Goal: Task Accomplishment & Management: Complete application form

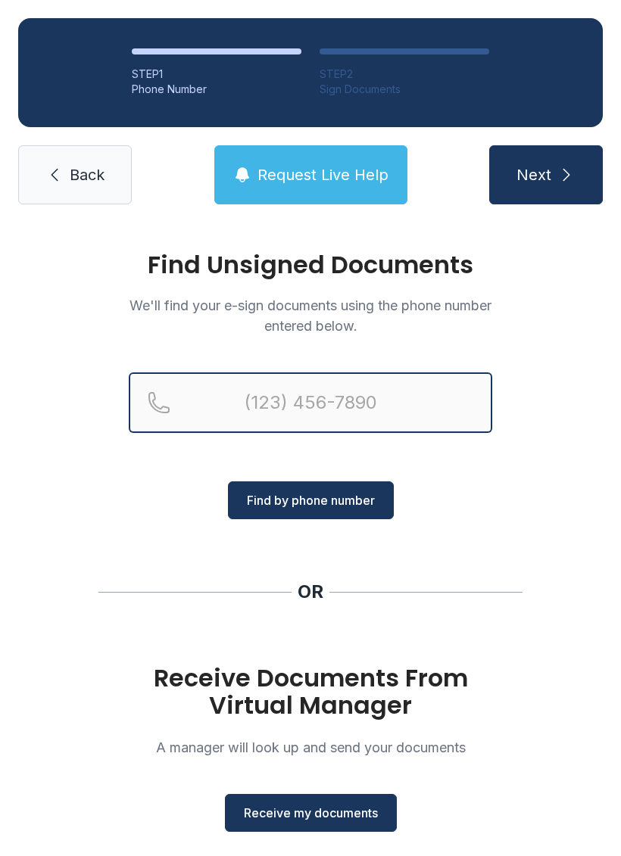
click at [322, 398] on input "Reservation phone number" at bounding box center [310, 402] width 363 height 61
type input "[PHONE_NUMBER]"
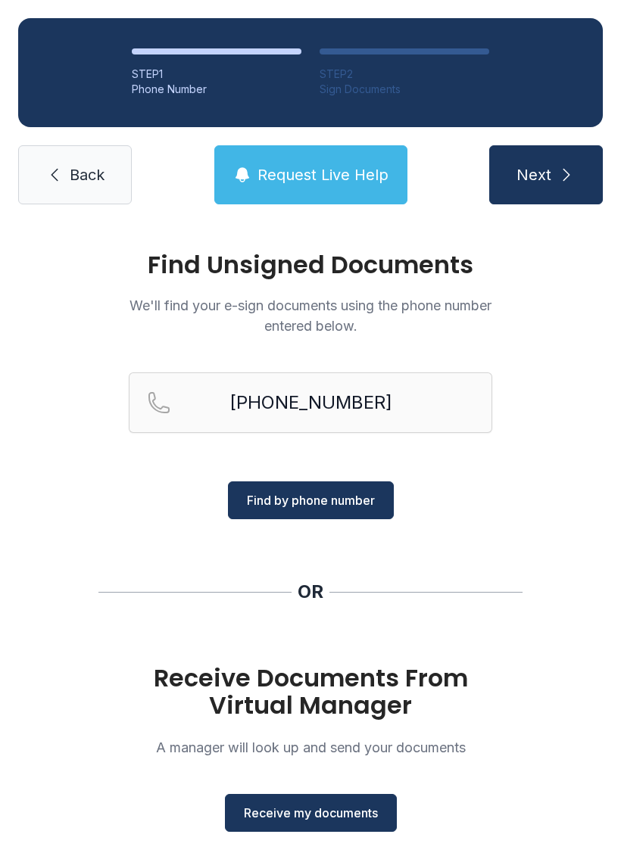
click at [353, 503] on span "Find by phone number" at bounding box center [311, 500] width 128 height 18
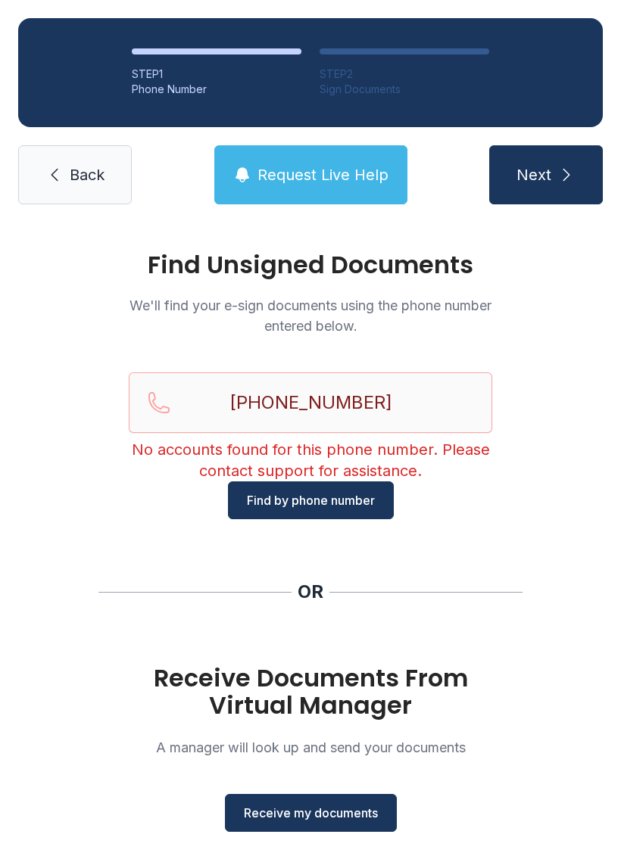
click at [515, 814] on div "Find Unsigned Documents We'll find your e-sign documents using the phone number…" at bounding box center [310, 557] width 621 height 670
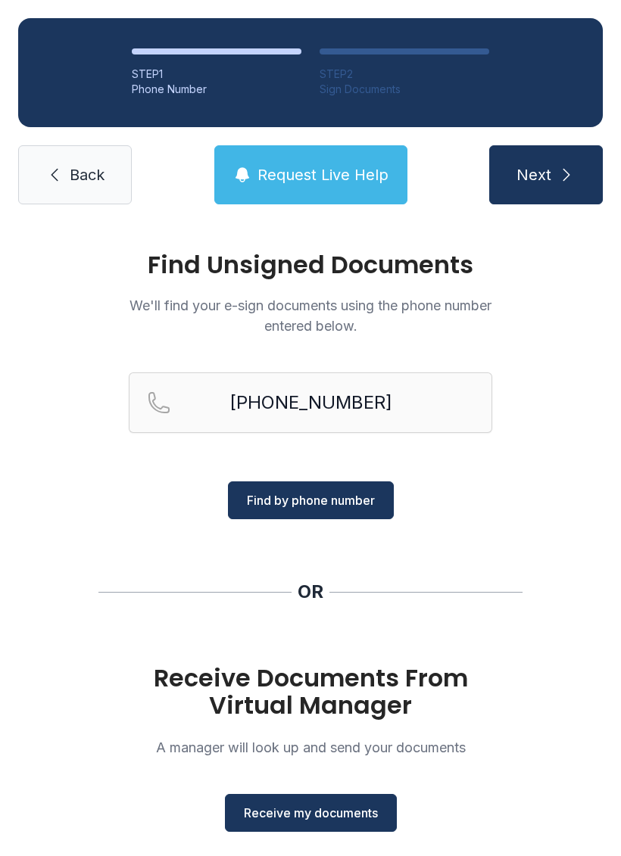
click at [335, 811] on span "Receive my documents" at bounding box center [311, 813] width 134 height 18
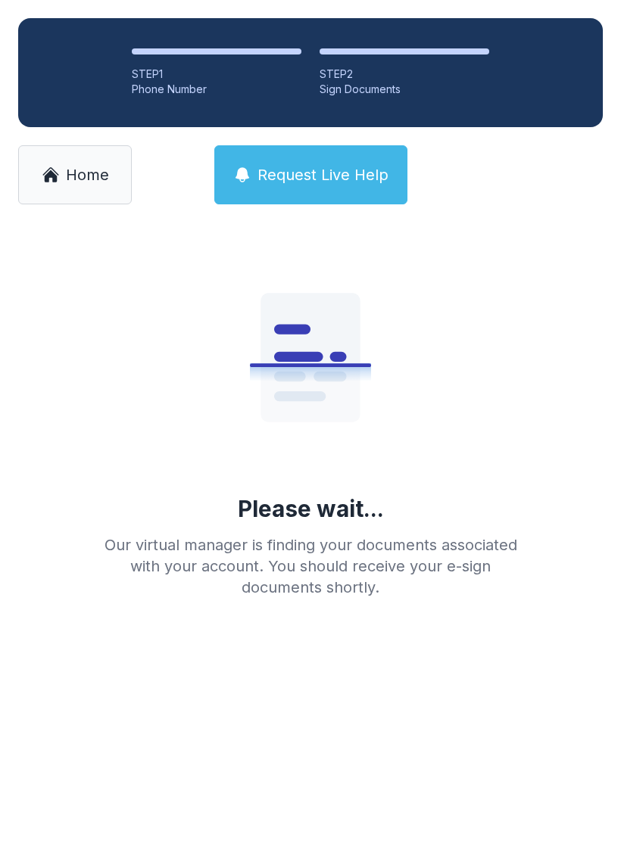
click at [78, 190] on link "Home" at bounding box center [75, 174] width 114 height 59
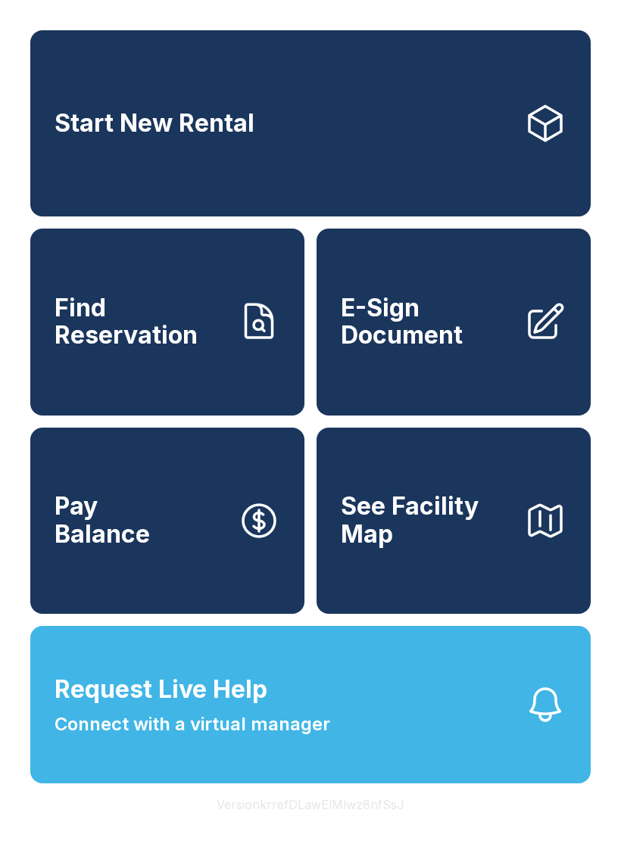
click at [408, 548] on span "See Facility Map" at bounding box center [426, 520] width 171 height 55
click at [465, 548] on span "See Facility Map" at bounding box center [426, 520] width 171 height 55
click at [250, 738] on span "Connect with a virtual manager" at bounding box center [191, 724] width 275 height 27
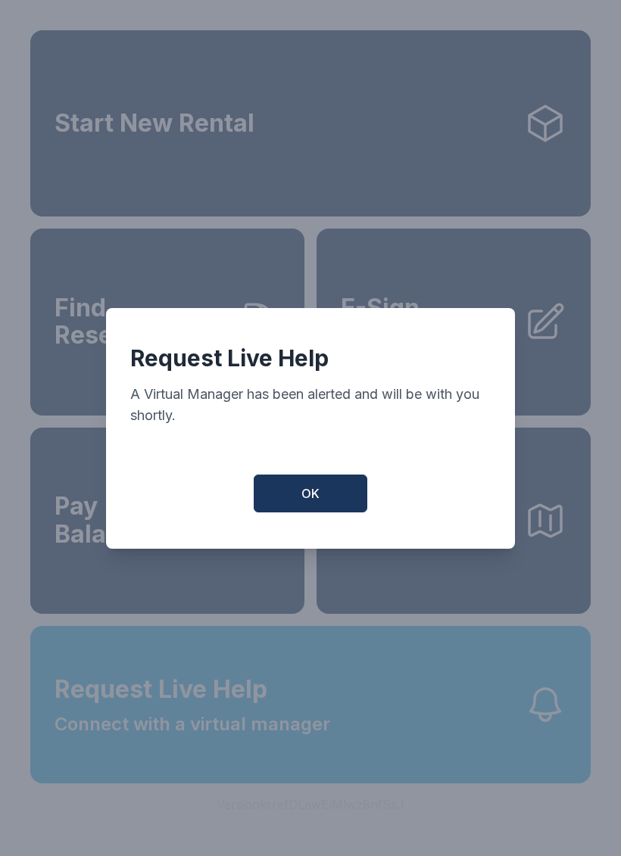
click at [305, 512] on button "OK" at bounding box center [311, 493] width 114 height 38
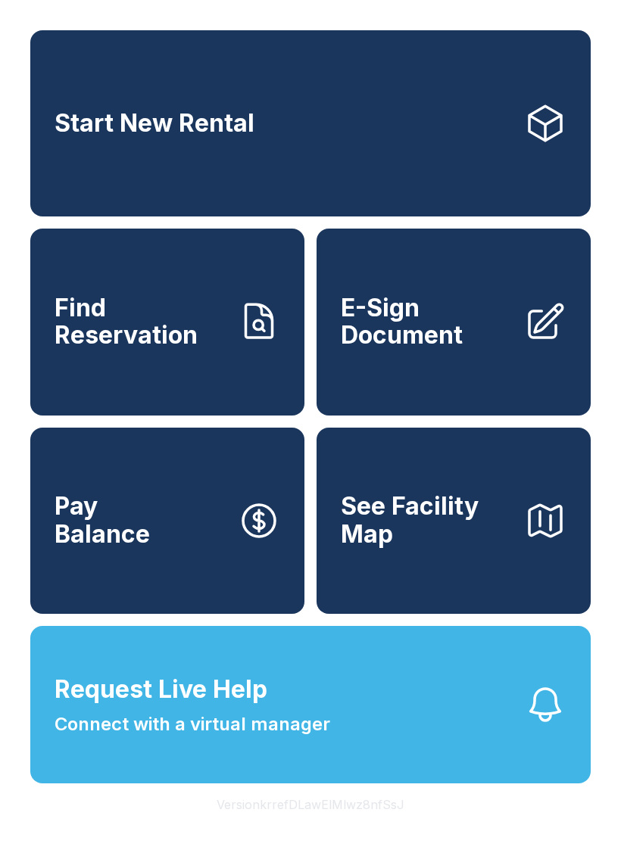
click at [440, 378] on link "E-Sign Document" at bounding box center [453, 322] width 274 height 186
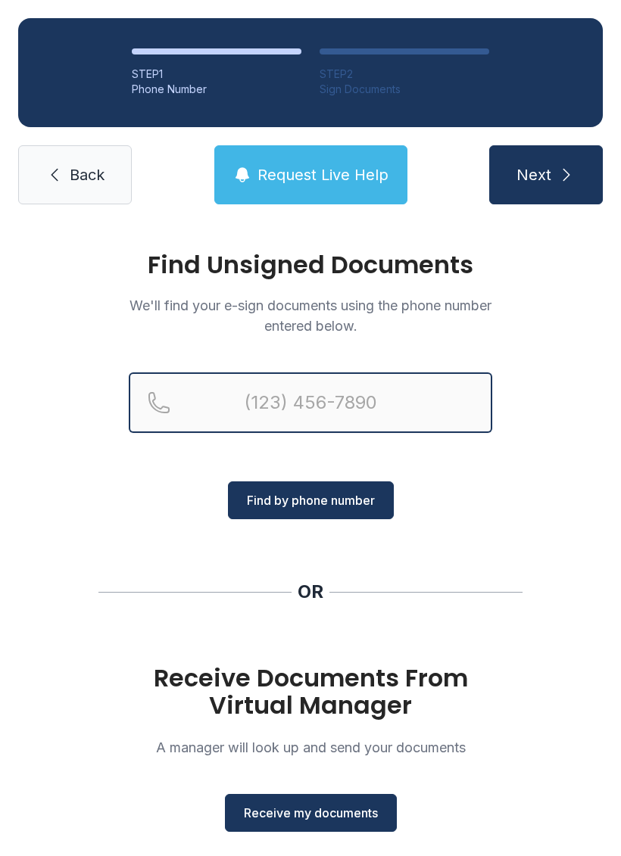
click at [247, 389] on input "Reservation phone number" at bounding box center [310, 402] width 363 height 61
type input "("
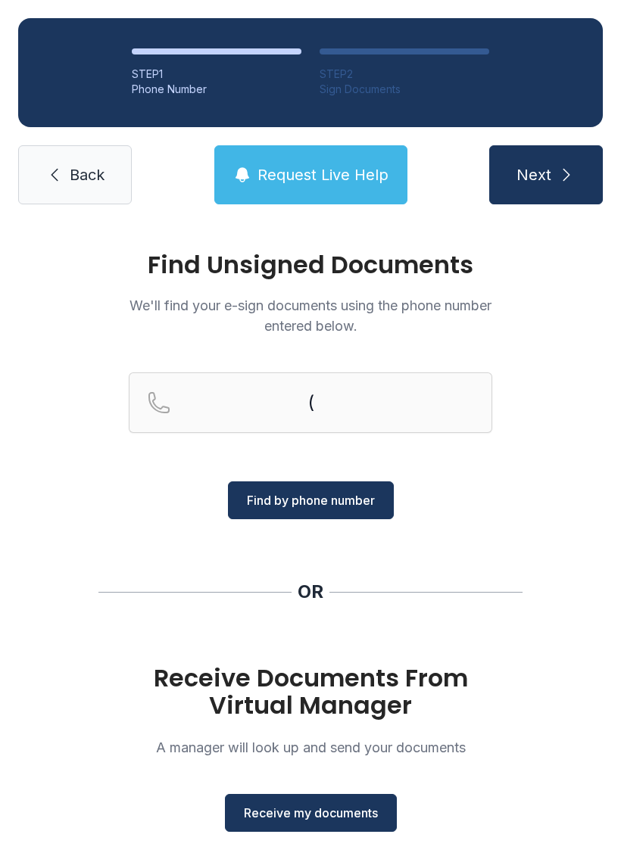
click at [316, 821] on span "Receive my documents" at bounding box center [311, 813] width 134 height 18
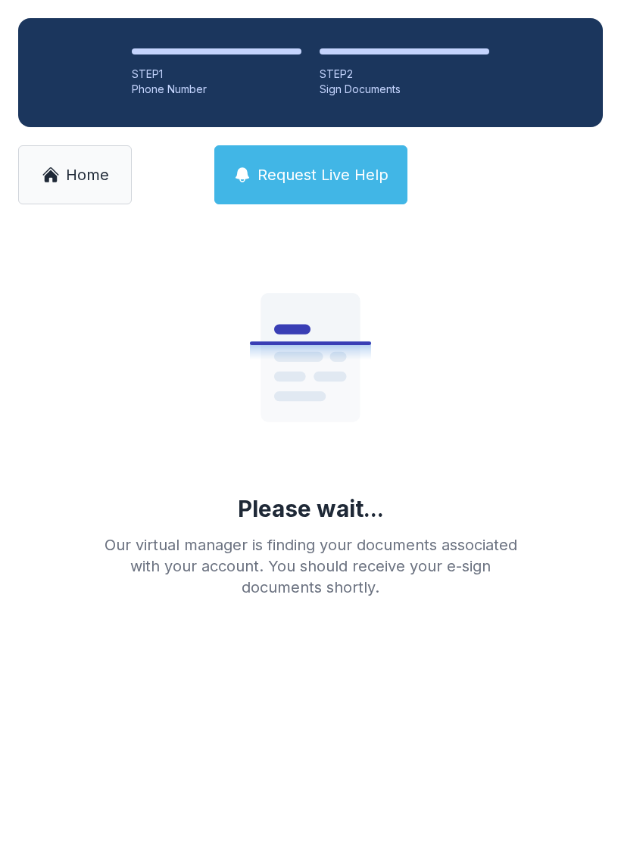
click at [68, 855] on main "Please wait... Our virtual manager is finding your documents associated with yo…" at bounding box center [310, 538] width 621 height 633
click at [67, 172] on span "Home" at bounding box center [87, 174] width 43 height 21
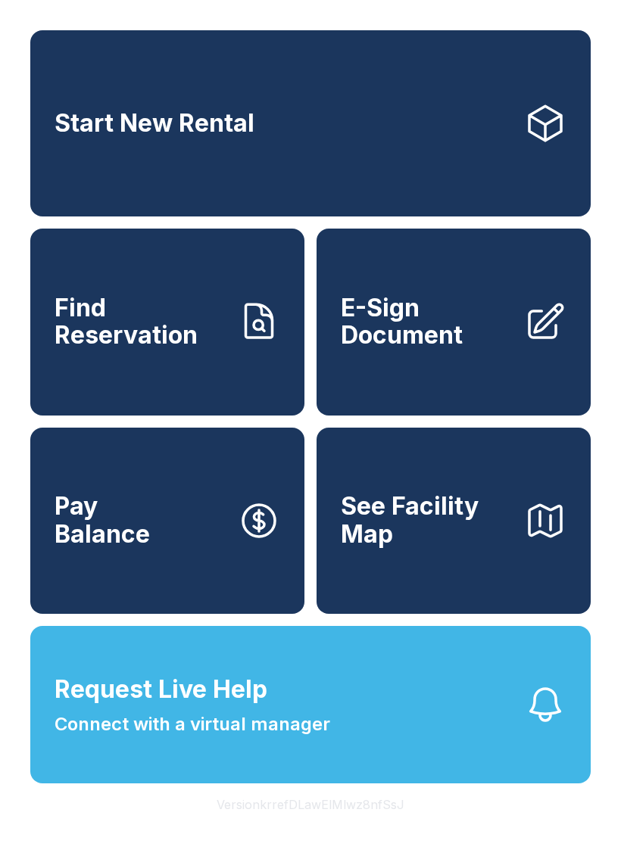
click at [400, 350] on span "E-Sign Document" at bounding box center [426, 321] width 171 height 55
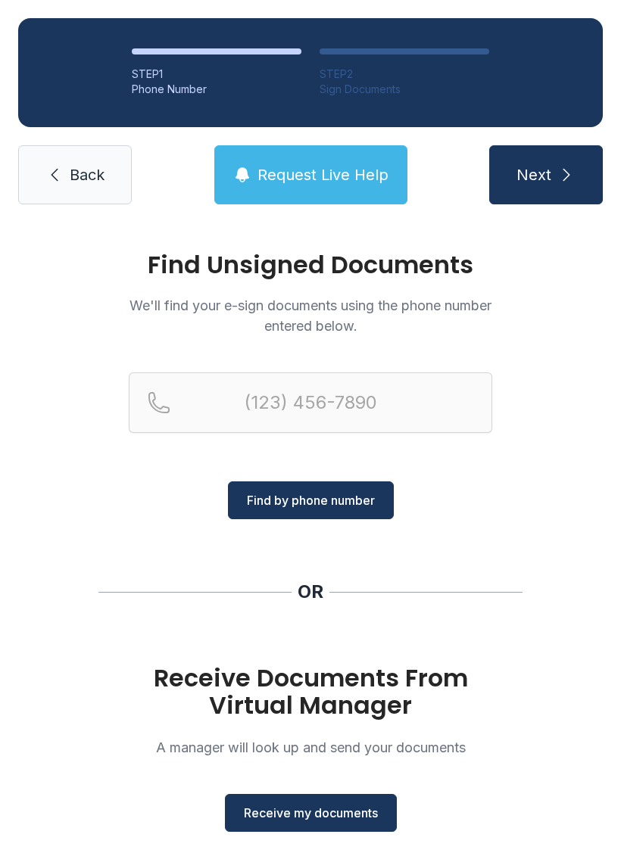
click at [56, 178] on icon at bounding box center [54, 175] width 18 height 18
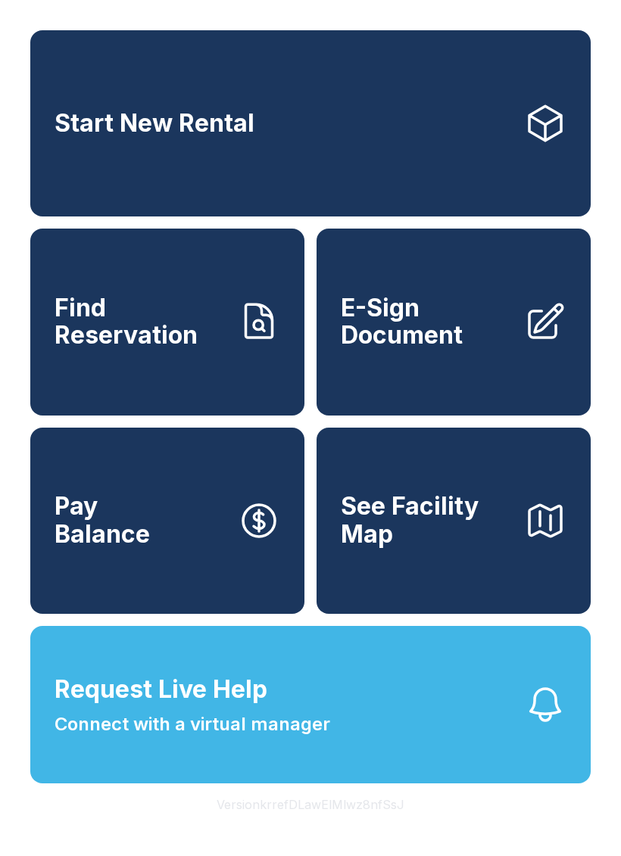
click at [275, 738] on span "Connect with a virtual manager" at bounding box center [191, 724] width 275 height 27
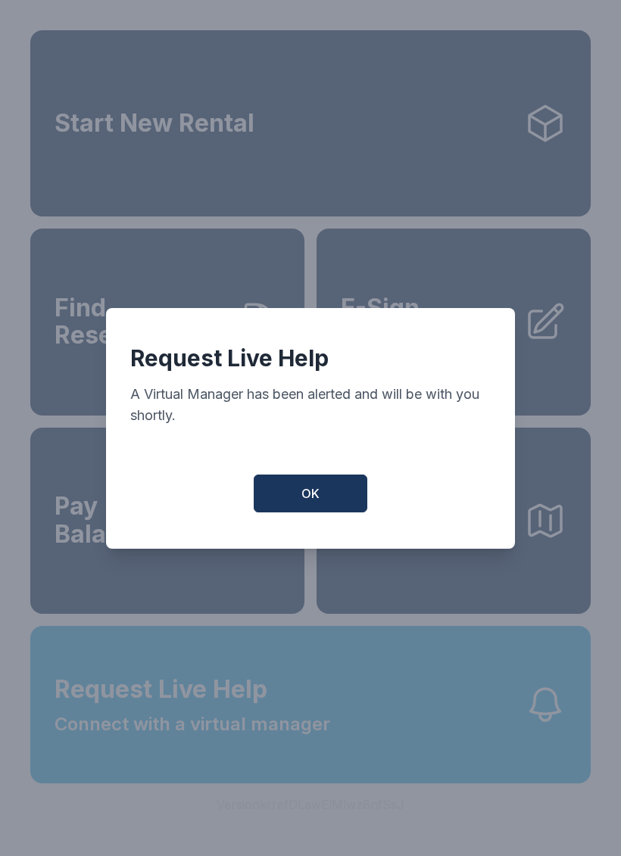
click at [275, 509] on button "OK" at bounding box center [311, 493] width 114 height 38
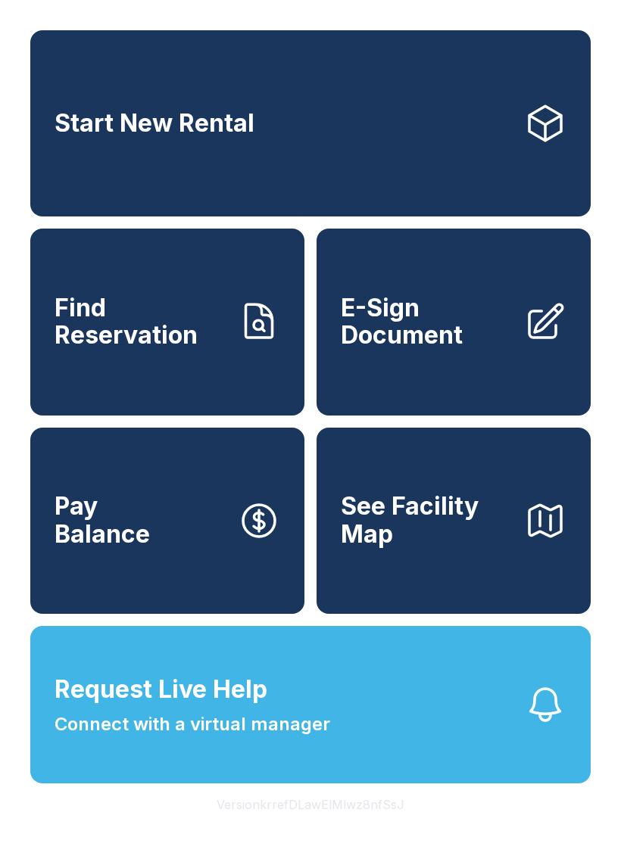
click at [430, 371] on link "E-Sign Document" at bounding box center [453, 322] width 274 height 186
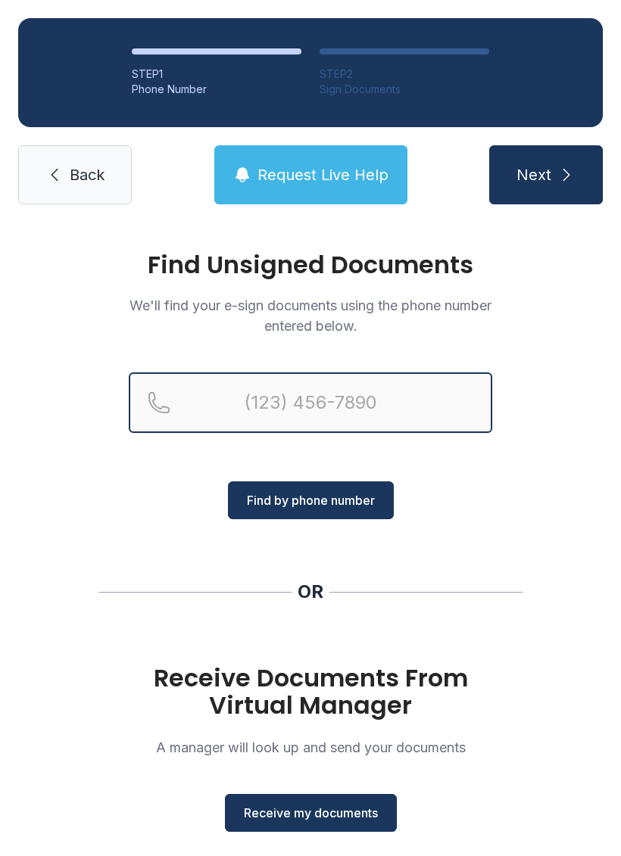
click at [239, 414] on input "Reservation phone number" at bounding box center [310, 402] width 363 height 61
type input "("
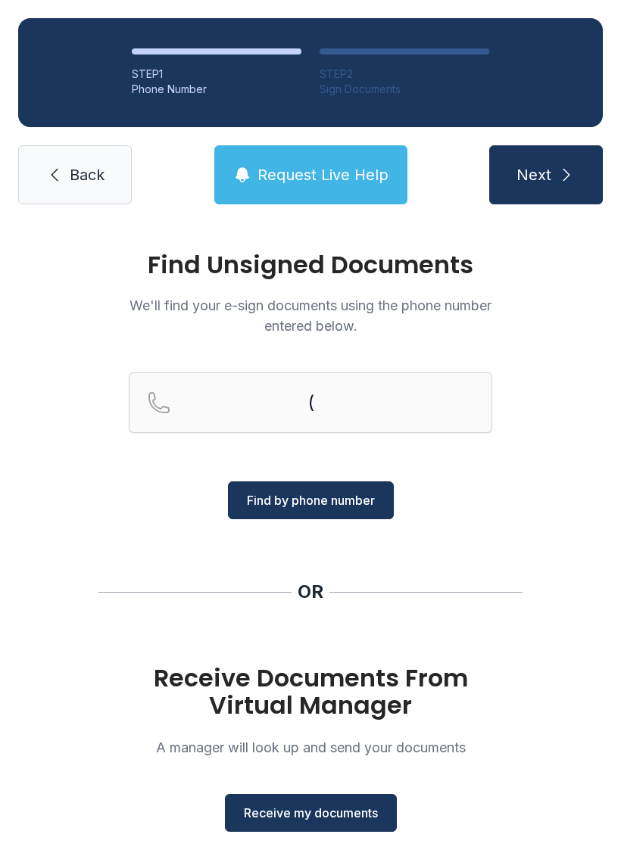
click at [49, 161] on link "Back" at bounding box center [75, 174] width 114 height 59
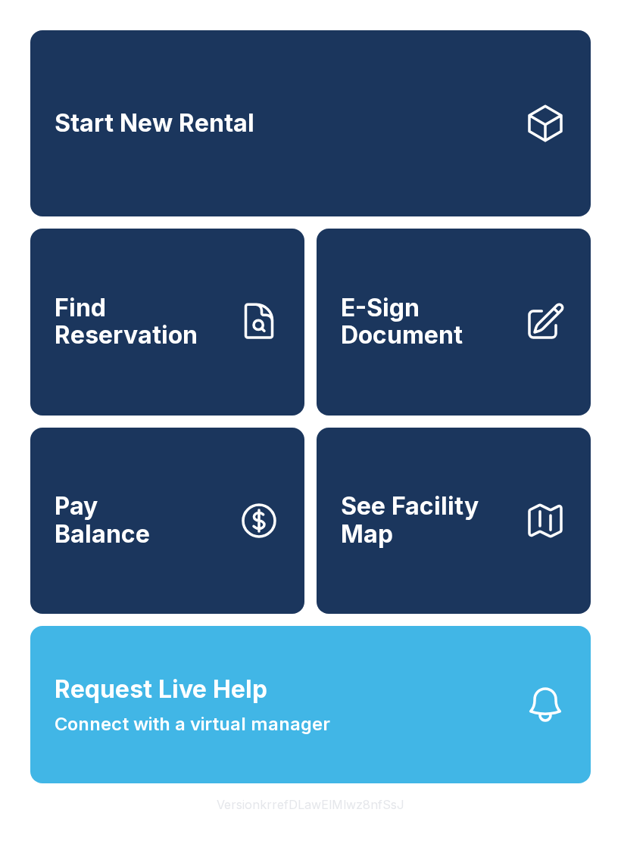
click at [401, 350] on span "E-Sign Document" at bounding box center [426, 321] width 171 height 55
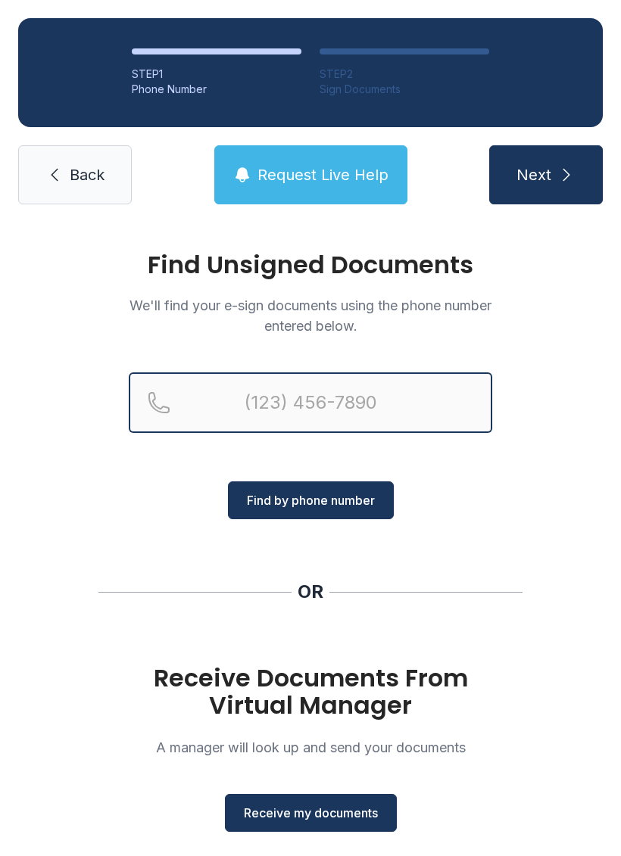
click at [285, 405] on input "Reservation phone number" at bounding box center [310, 402] width 363 height 61
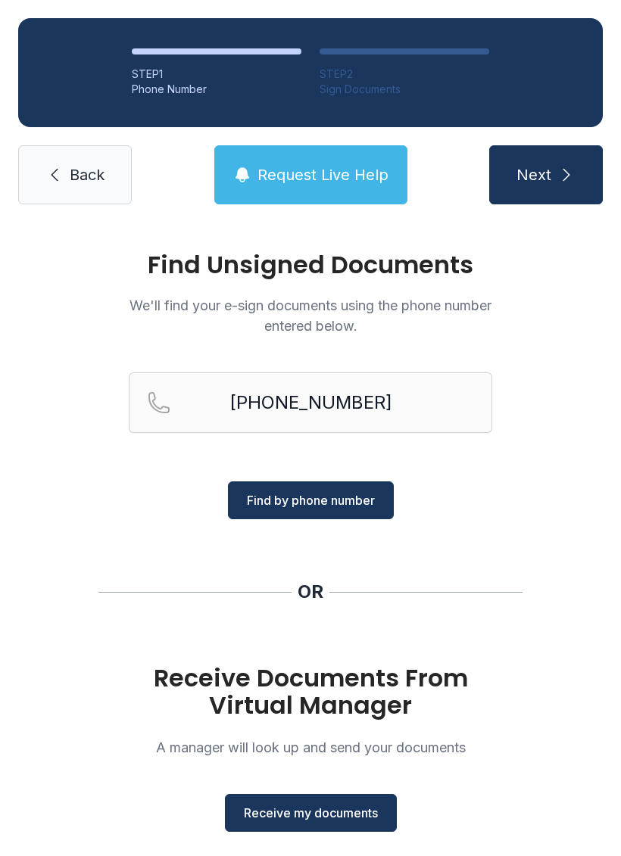
click at [481, 519] on div "Find Unsigned Documents We'll find your e-sign documents using the phone number…" at bounding box center [310, 557] width 621 height 670
click at [259, 506] on span "Find by phone number" at bounding box center [311, 500] width 128 height 18
click at [257, 490] on button "Find by phone number" at bounding box center [311, 500] width 166 height 38
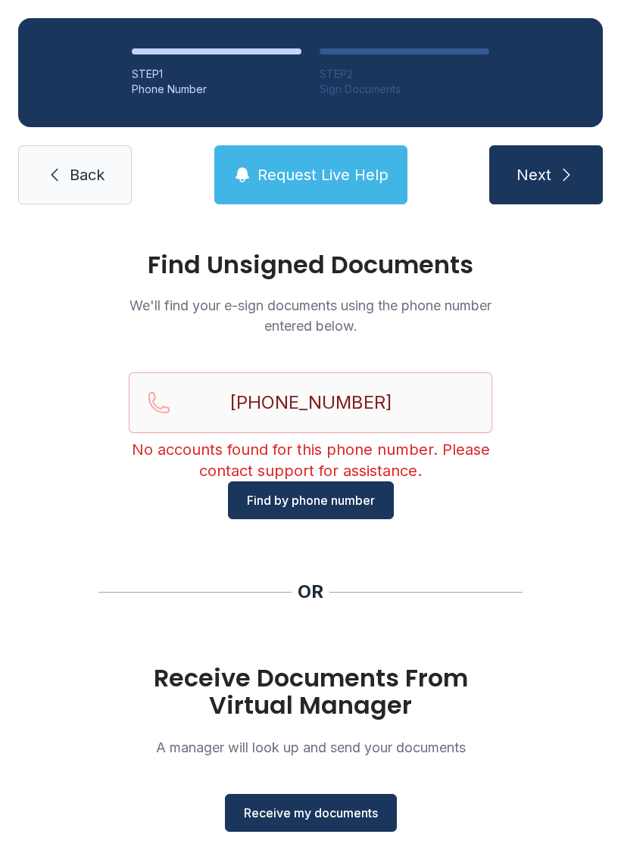
click at [260, 514] on button "Find by phone number" at bounding box center [311, 500] width 166 height 38
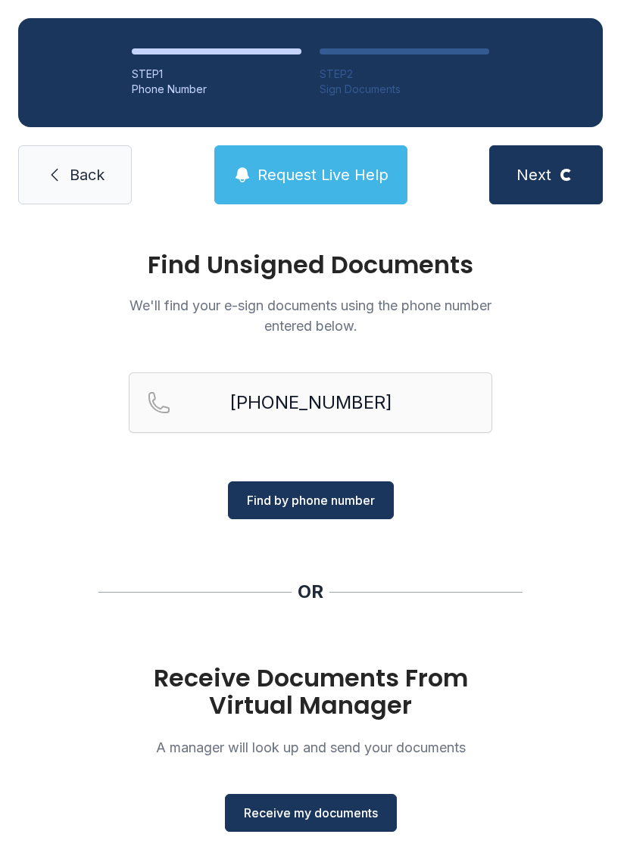
click at [260, 511] on button "Find by phone number" at bounding box center [311, 500] width 166 height 38
click at [263, 505] on span "Find by phone number" at bounding box center [311, 500] width 128 height 18
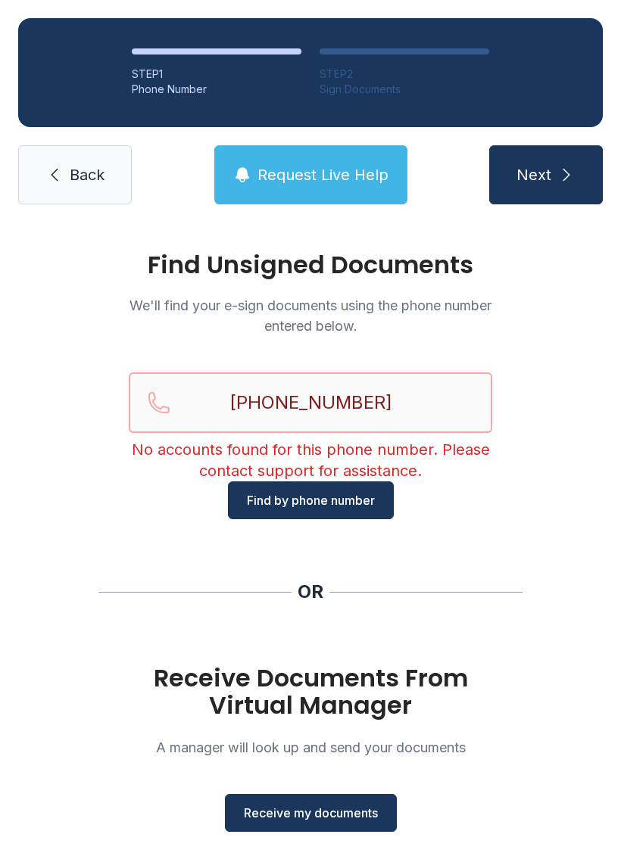
click at [392, 404] on input "[PHONE_NUMBER]" at bounding box center [310, 402] width 363 height 61
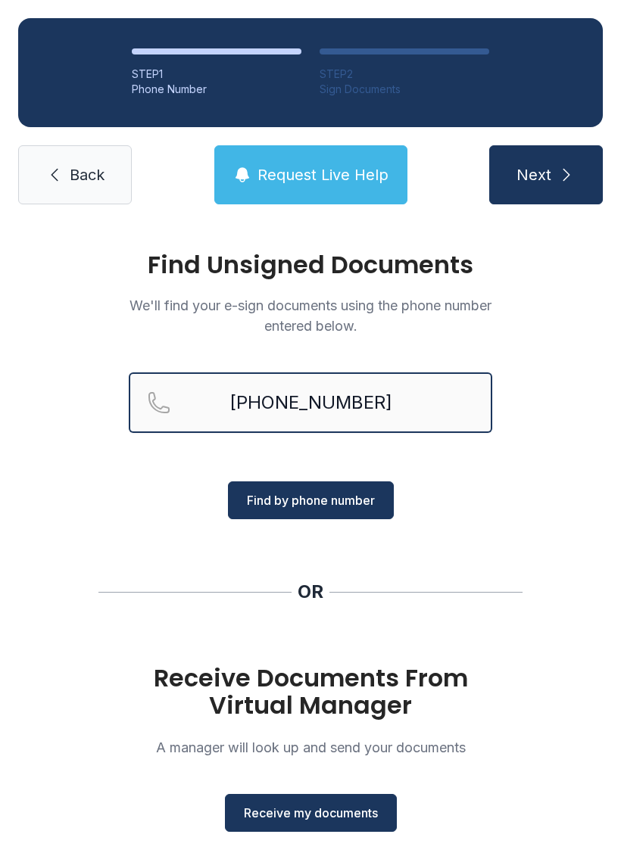
type input "[PHONE_NUMBER]"
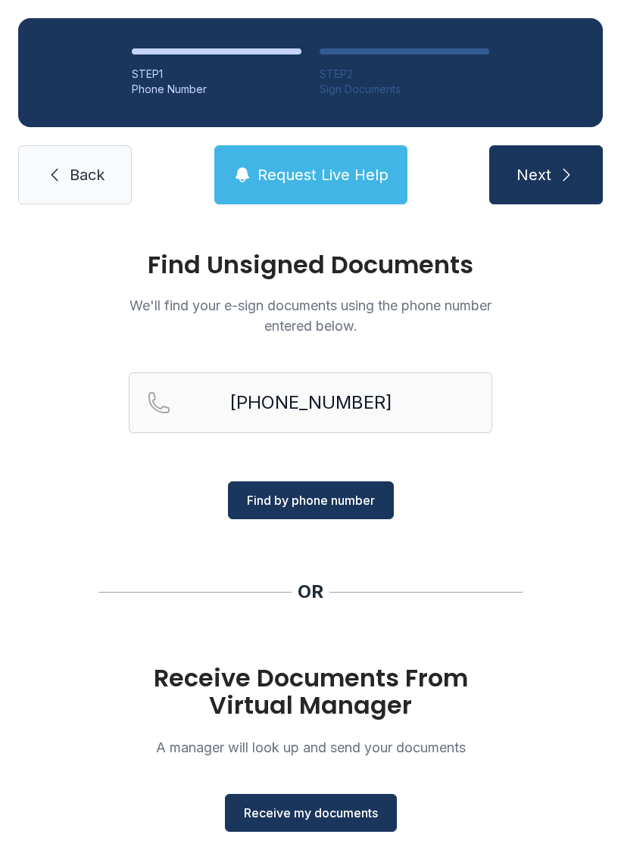
click at [268, 505] on span "Find by phone number" at bounding box center [311, 500] width 128 height 18
click at [288, 502] on span "Find by phone number" at bounding box center [311, 500] width 128 height 18
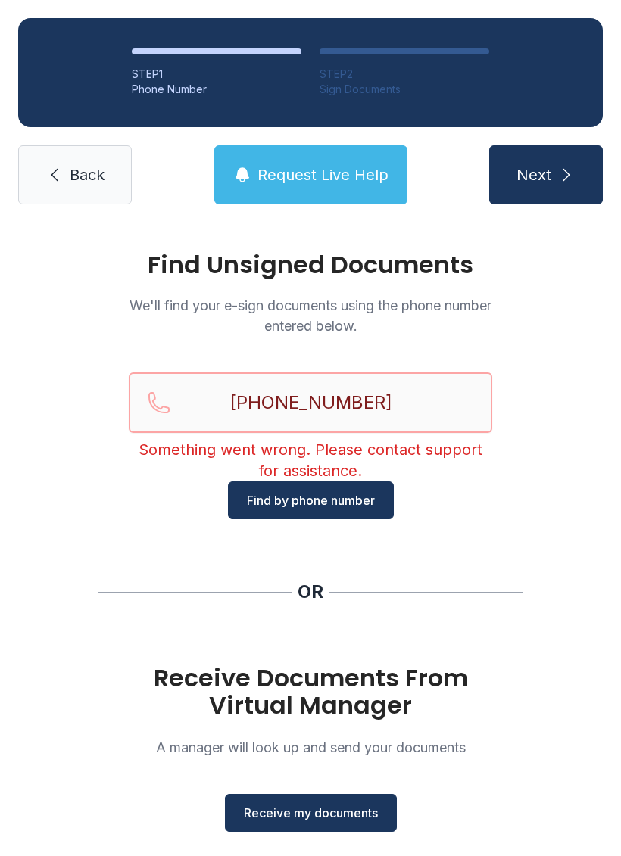
click at [420, 402] on input "[PHONE_NUMBER]" at bounding box center [310, 402] width 363 height 61
click at [82, 512] on div "Find Unsigned Documents We'll find your e-sign documents using the phone number…" at bounding box center [310, 557] width 621 height 670
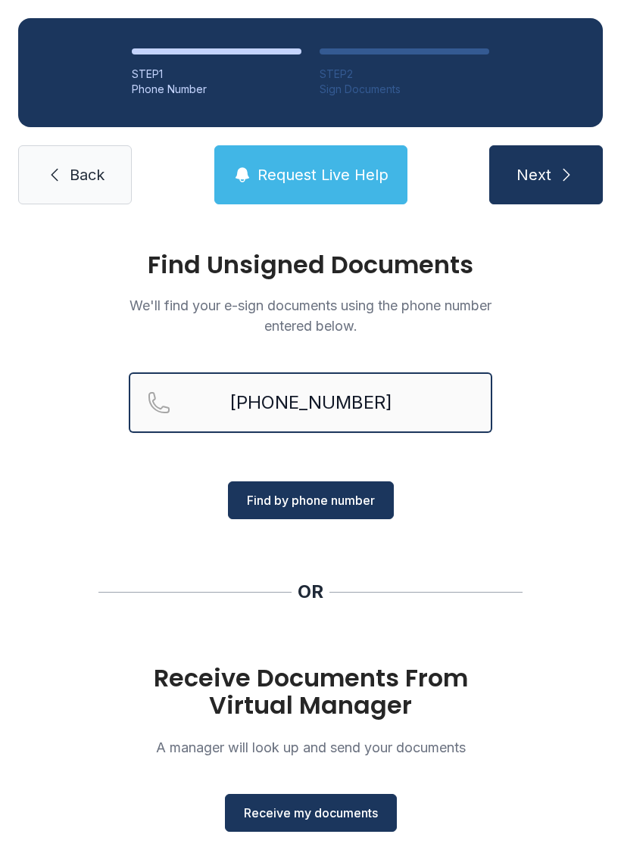
click at [409, 413] on input "[PHONE_NUMBER]" at bounding box center [310, 402] width 363 height 61
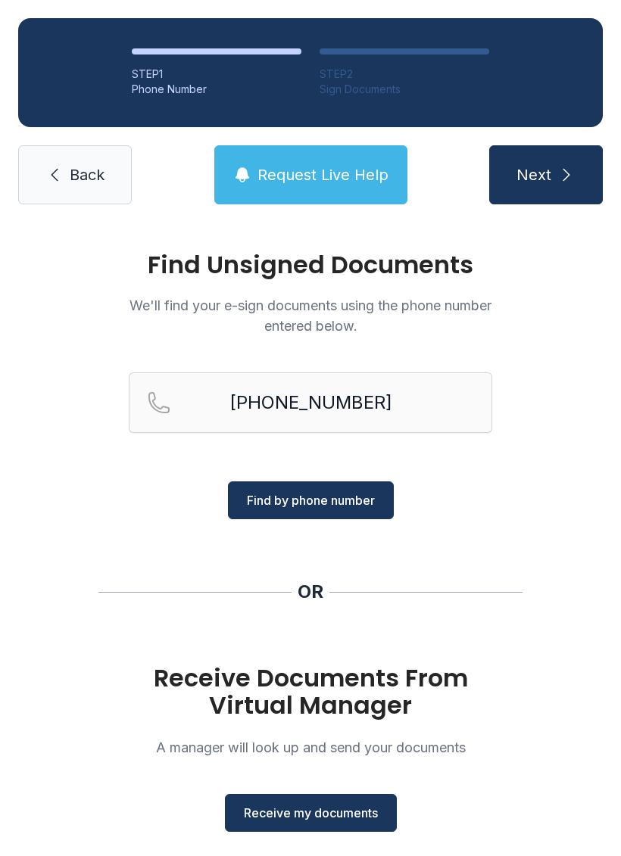
click at [614, 618] on div "Find Unsigned Documents We'll find your e-sign documents using the phone number…" at bounding box center [310, 557] width 621 height 670
click at [614, 617] on div "Find Unsigned Documents We'll find your e-sign documents using the phone number…" at bounding box center [310, 557] width 621 height 670
click at [341, 794] on button "Receive my documents" at bounding box center [311, 813] width 172 height 38
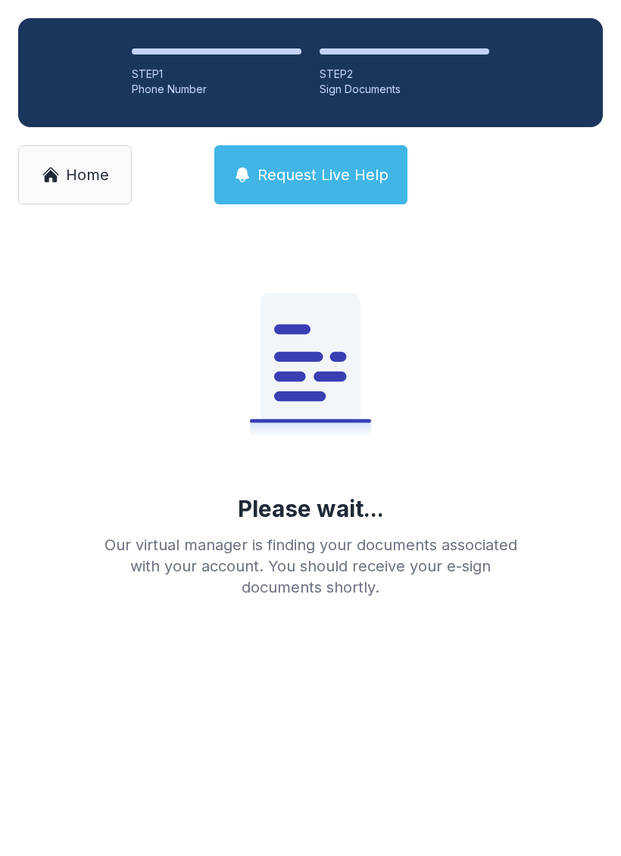
click at [77, 179] on span "Home" at bounding box center [87, 174] width 43 height 21
